Goal: Find specific page/section: Find specific page/section

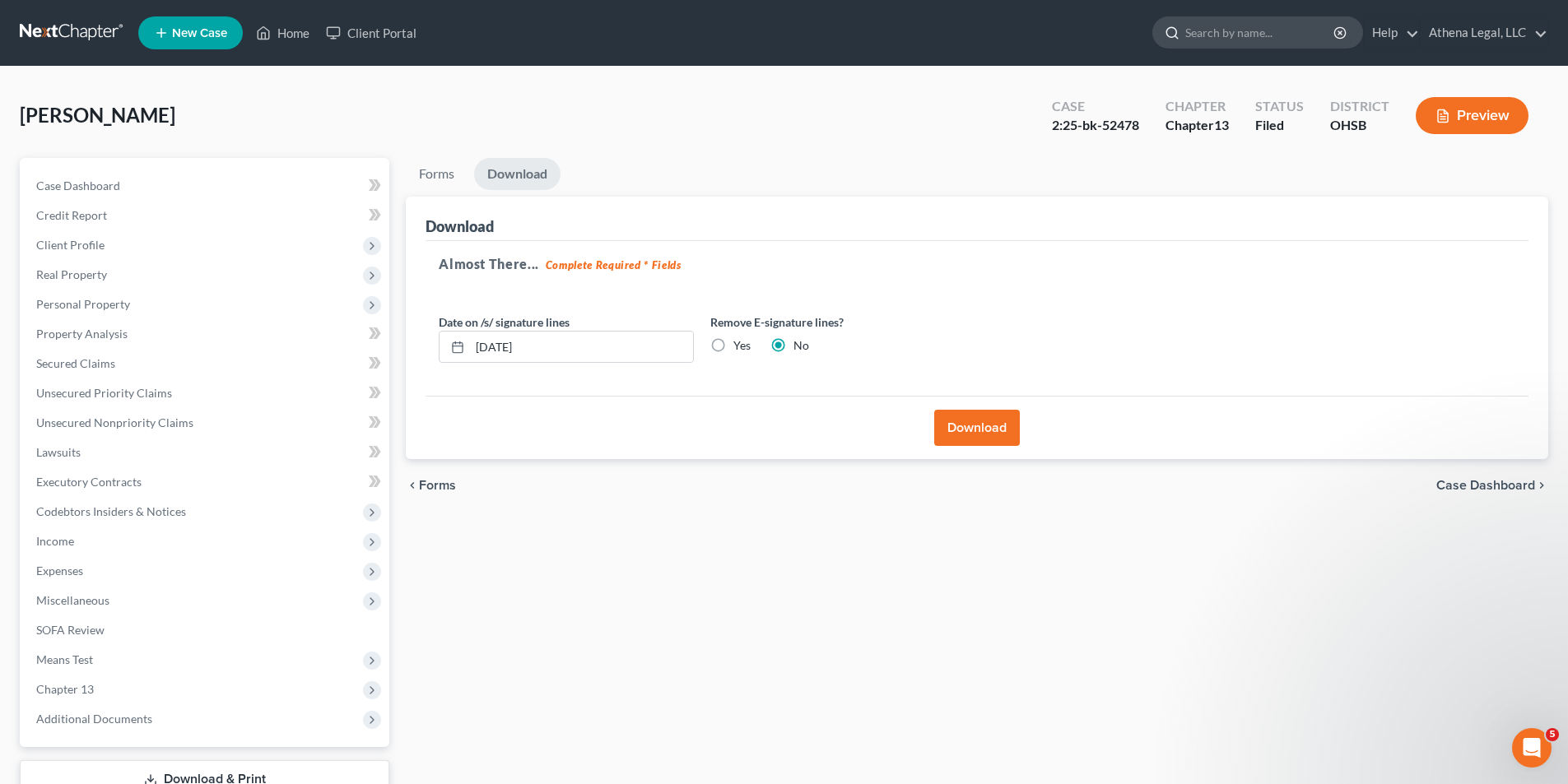
click at [1207, 33] on input "search" at bounding box center [1260, 32] width 151 height 31
type input "[PERSON_NAME]"
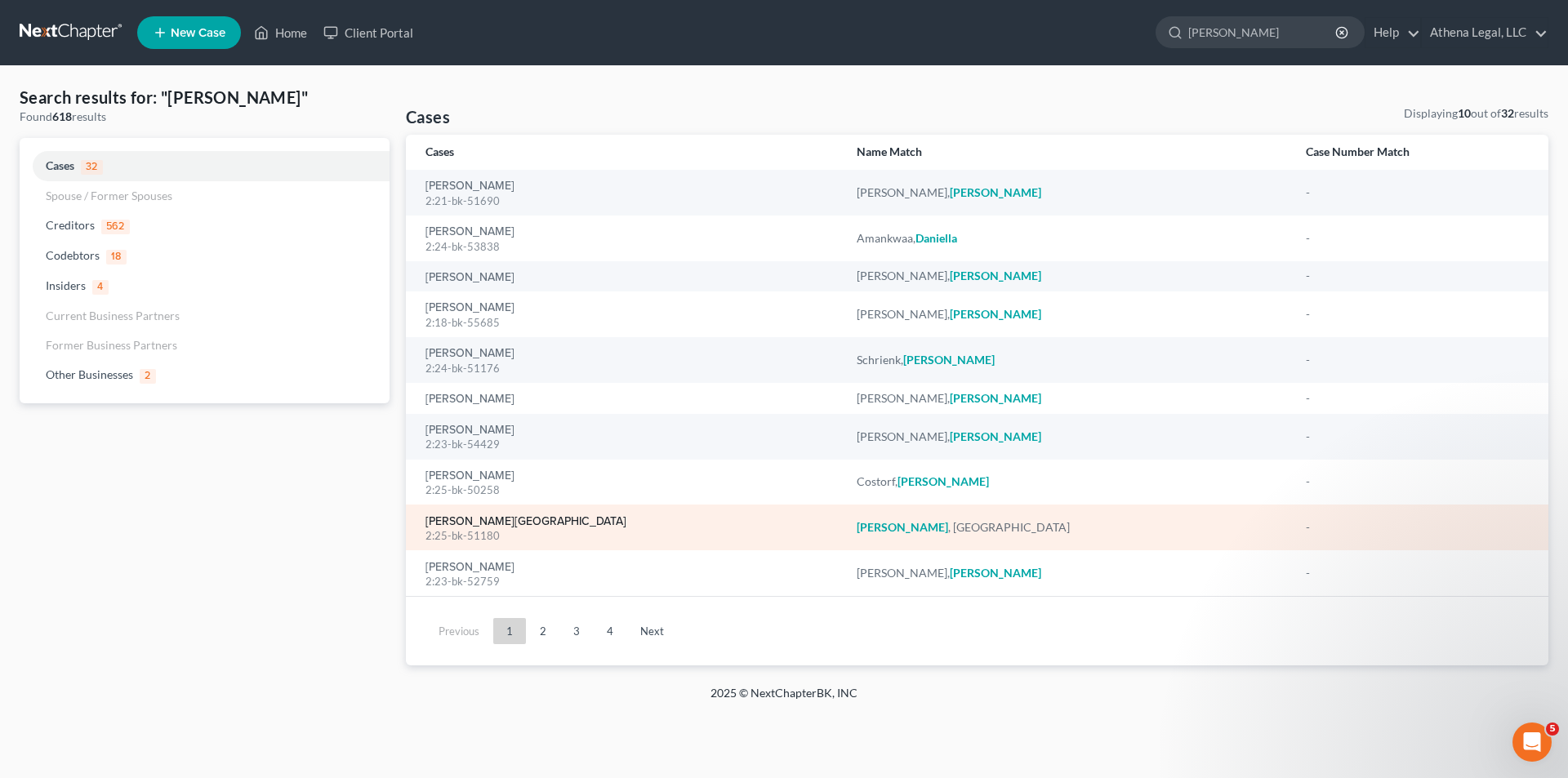
click at [468, 516] on link "[PERSON_NAME][GEOGRAPHIC_DATA]" at bounding box center [526, 521] width 201 height 12
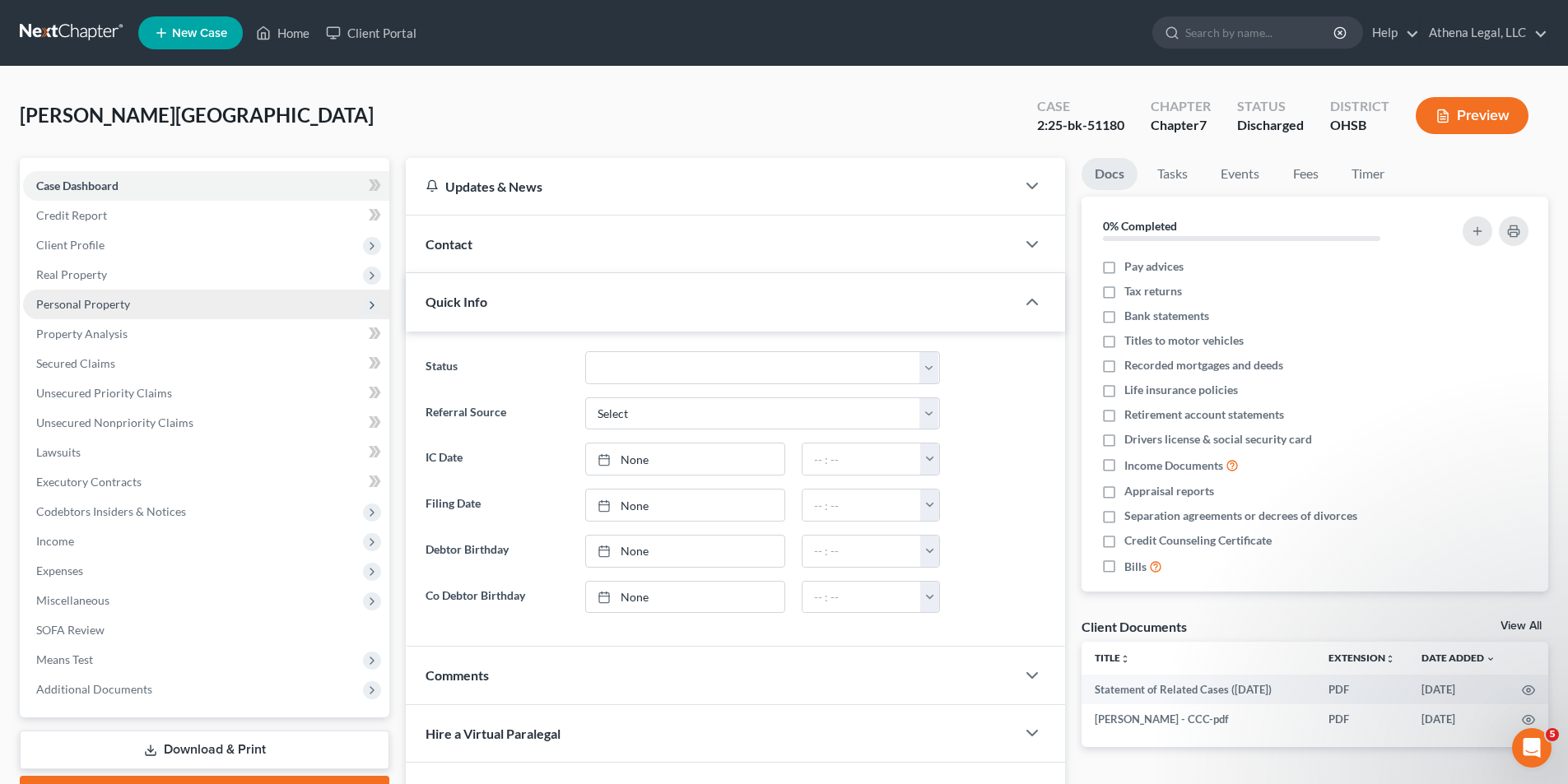
click at [106, 312] on span "Personal Property" at bounding box center [206, 304] width 367 height 30
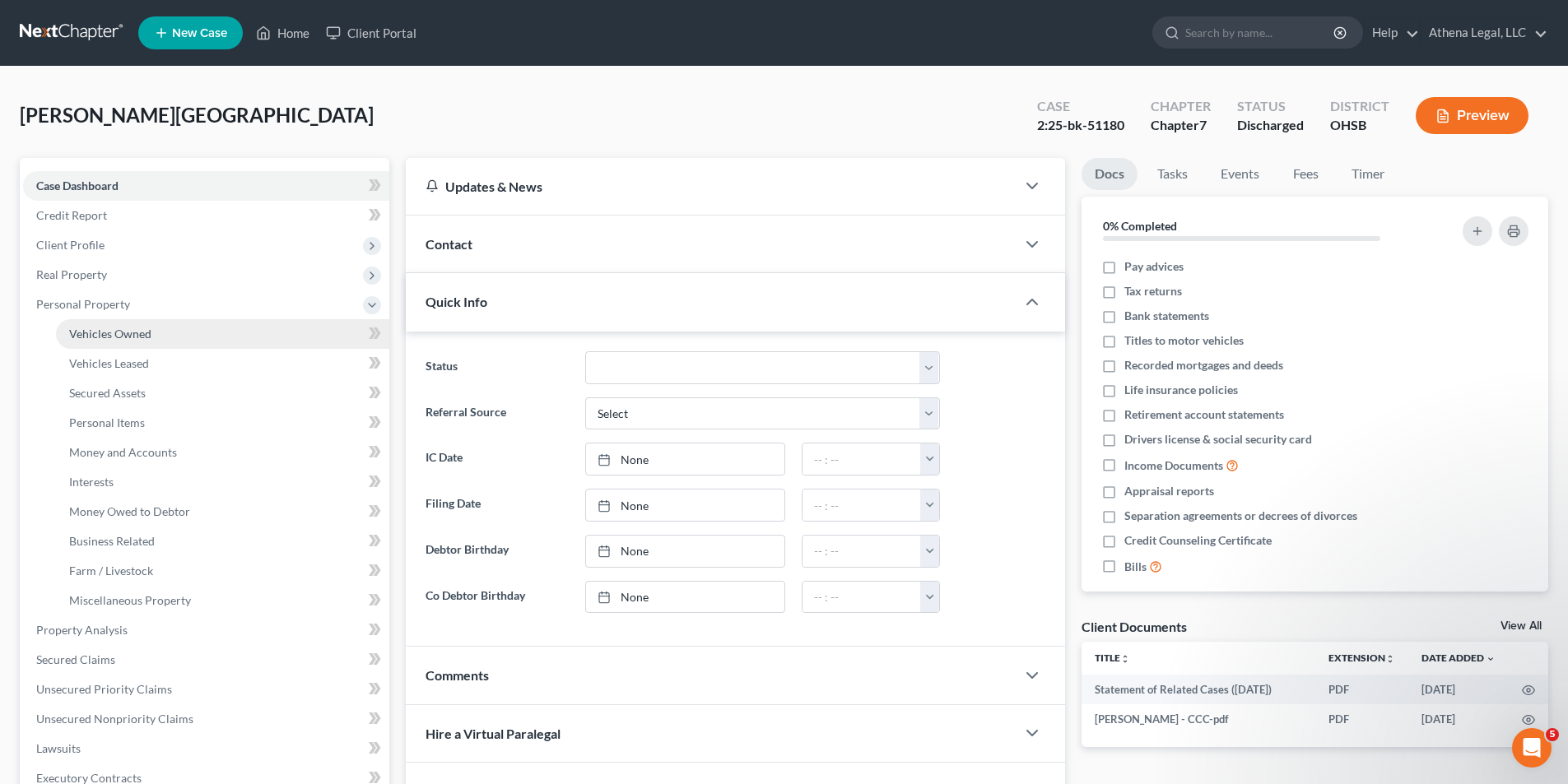
click at [109, 336] on span "Vehicles Owned" at bounding box center [109, 333] width 82 height 14
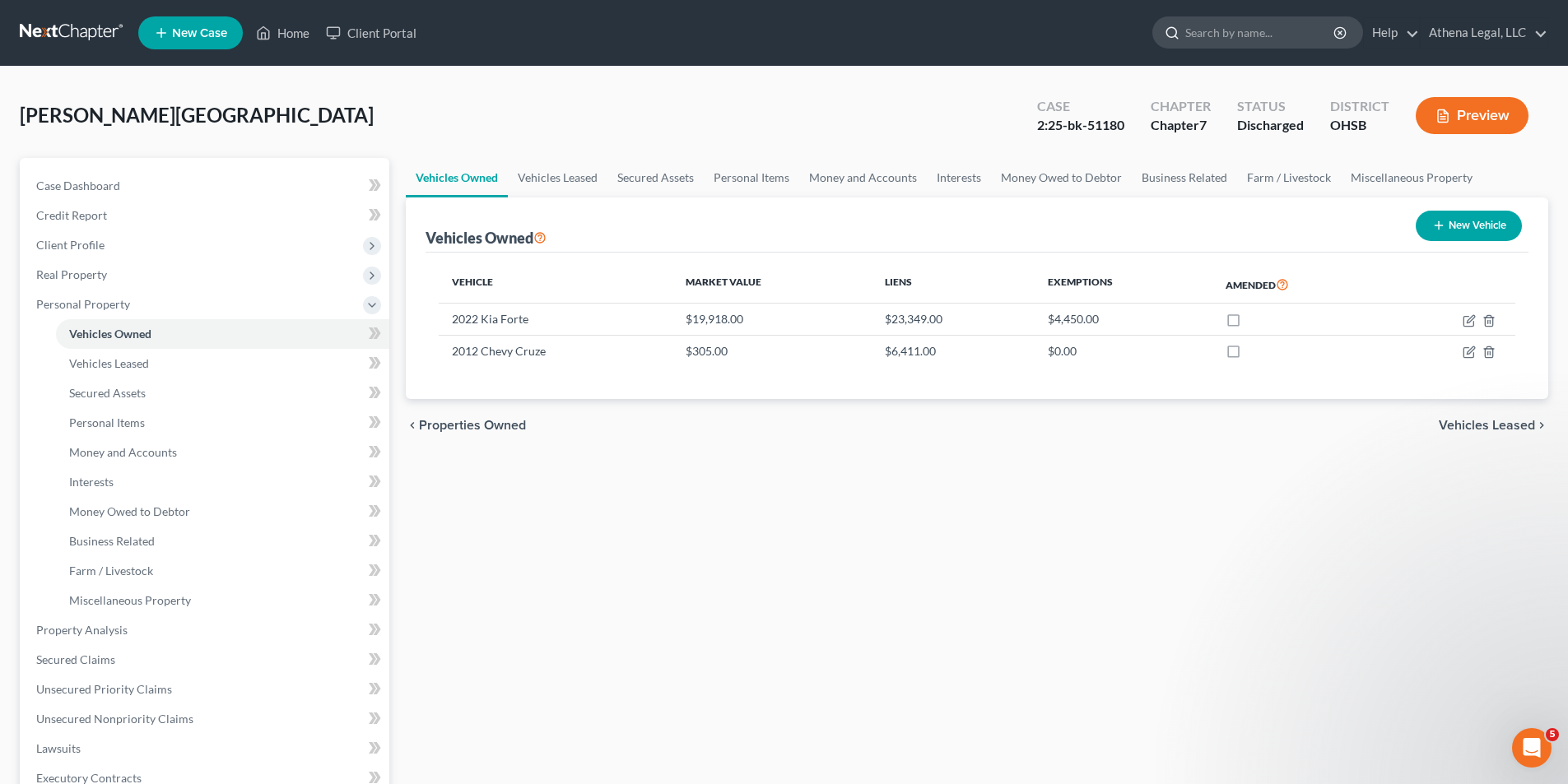
click at [1203, 19] on input "search" at bounding box center [1260, 32] width 151 height 31
click at [1203, 27] on input "search" at bounding box center [1260, 32] width 151 height 31
type input "honesty"
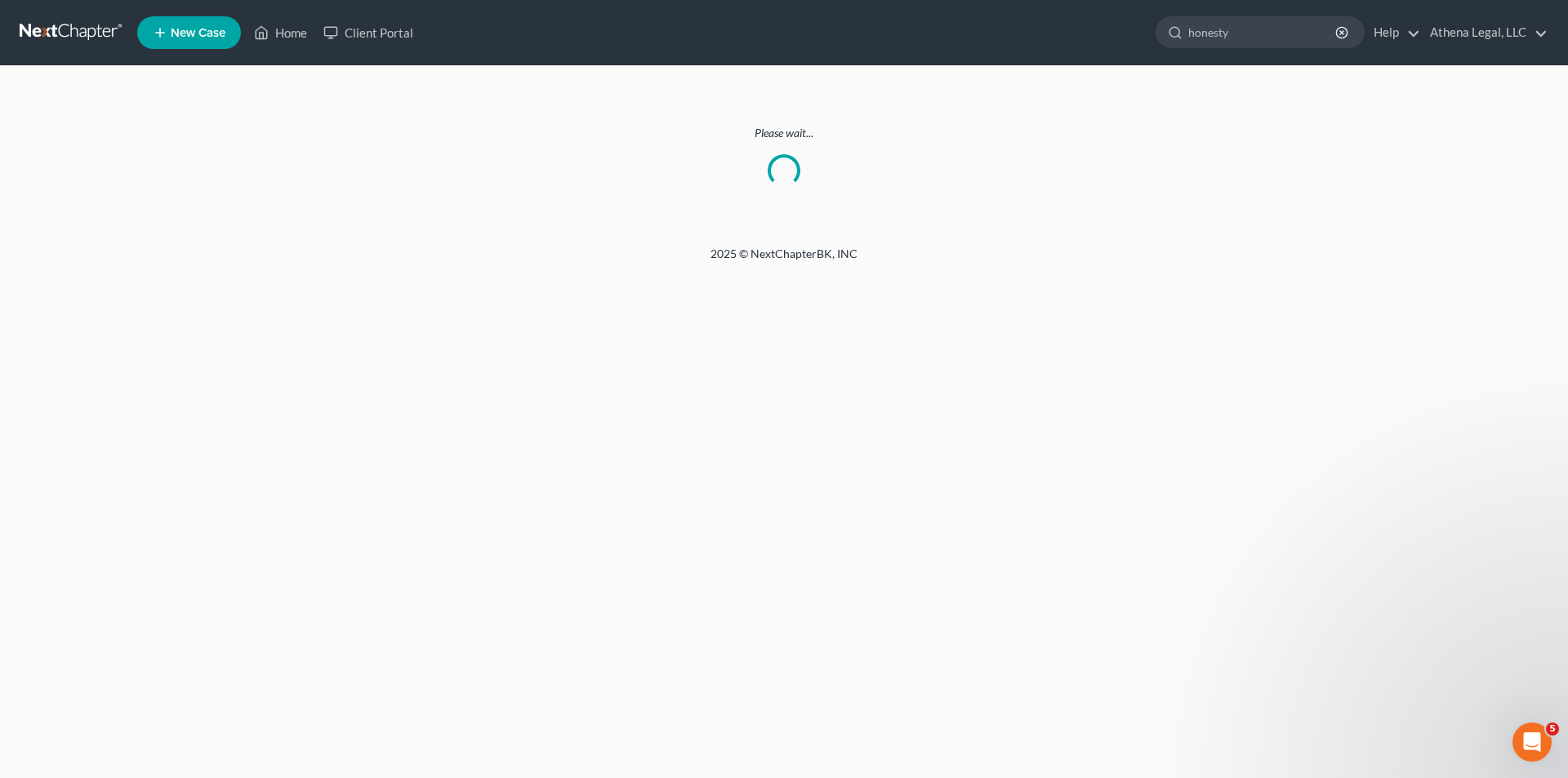
click at [1273, 10] on nav "Home New Case Client Portal Athena Legal, LLC [EMAIL_ADDRESS][DOMAIN_NAME] My A…" at bounding box center [784, 32] width 1568 height 65
click at [1269, 30] on input "honesty" at bounding box center [1263, 32] width 150 height 30
